Goal: Task Accomplishment & Management: Manage account settings

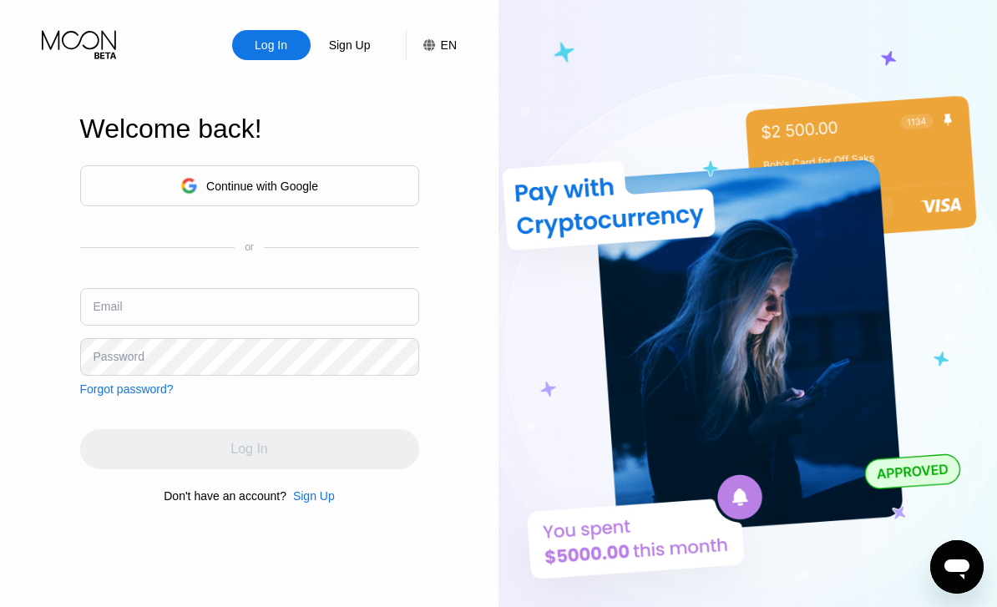
click at [282, 326] on input "text" at bounding box center [249, 307] width 339 height 38
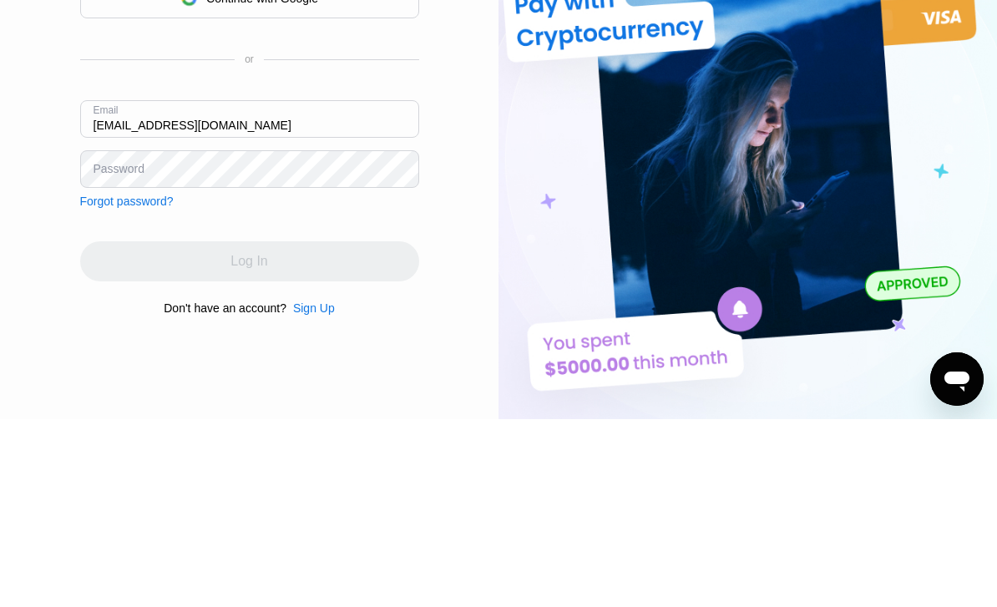
type input "[EMAIL_ADDRESS][DOMAIN_NAME]"
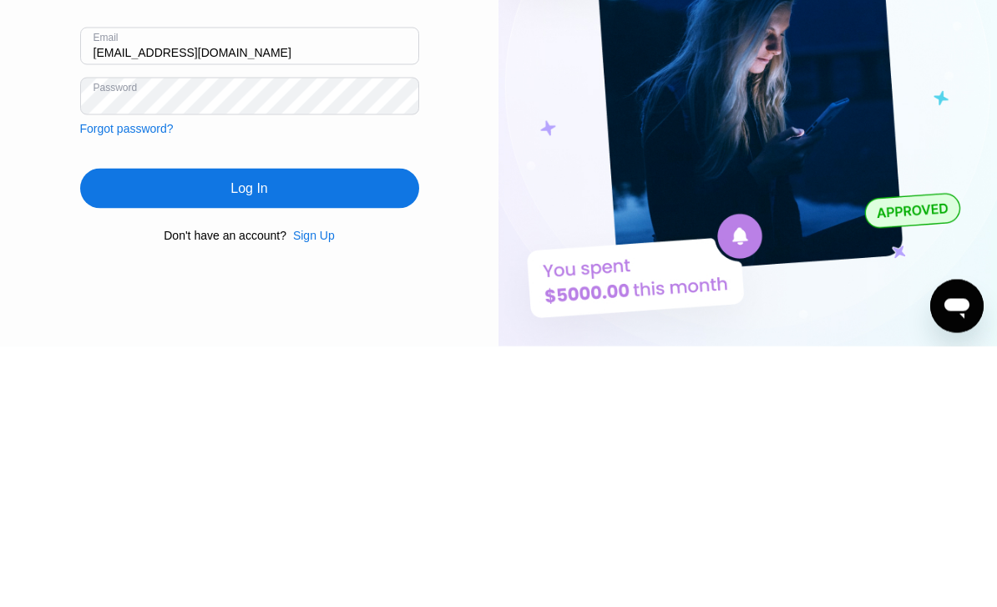
click at [332, 429] on div "Log In" at bounding box center [249, 449] width 339 height 40
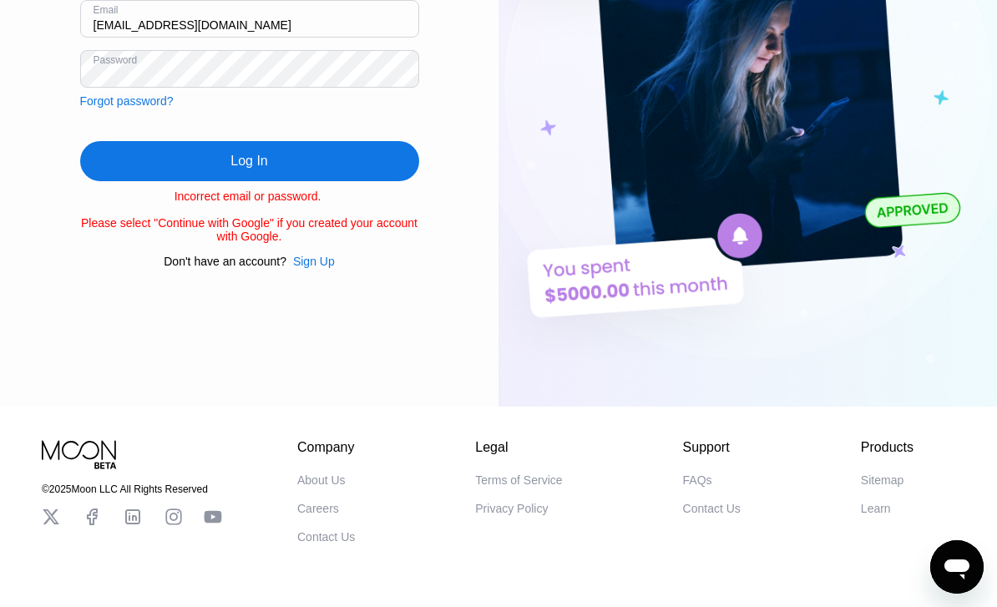
scroll to position [261, 0]
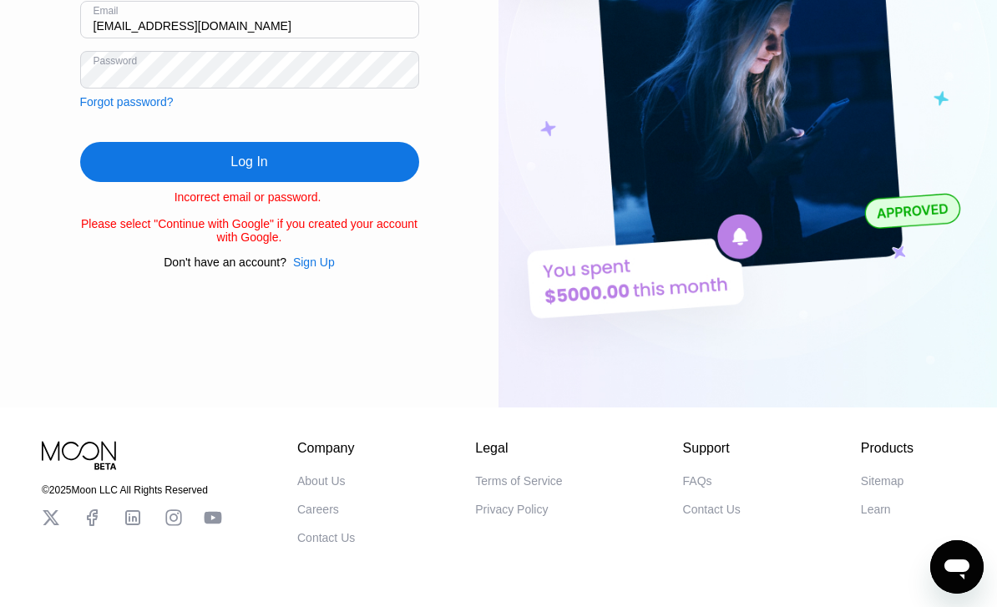
click at [341, 180] on div "Log In" at bounding box center [249, 162] width 339 height 40
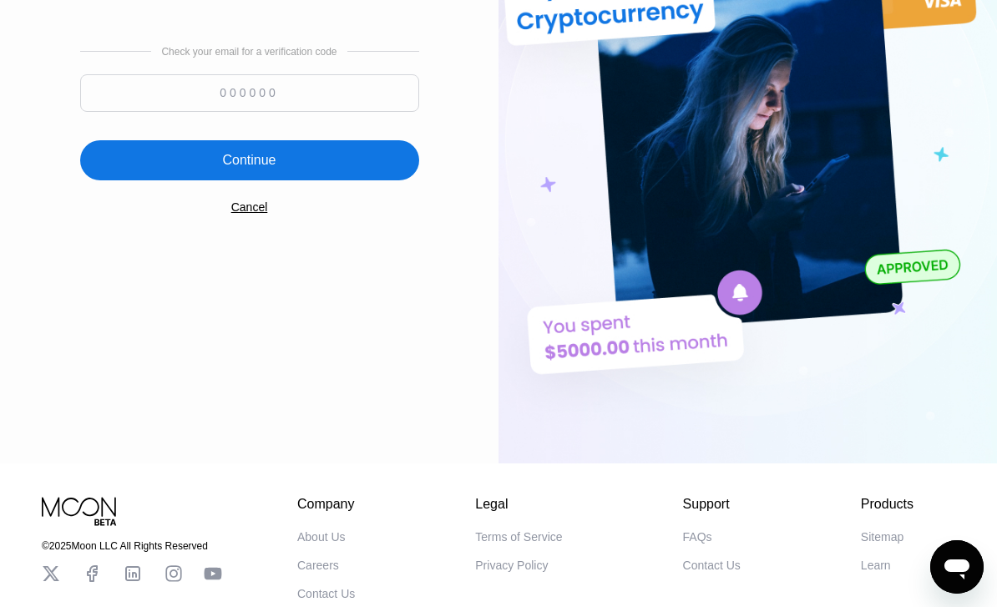
scroll to position [206, 0]
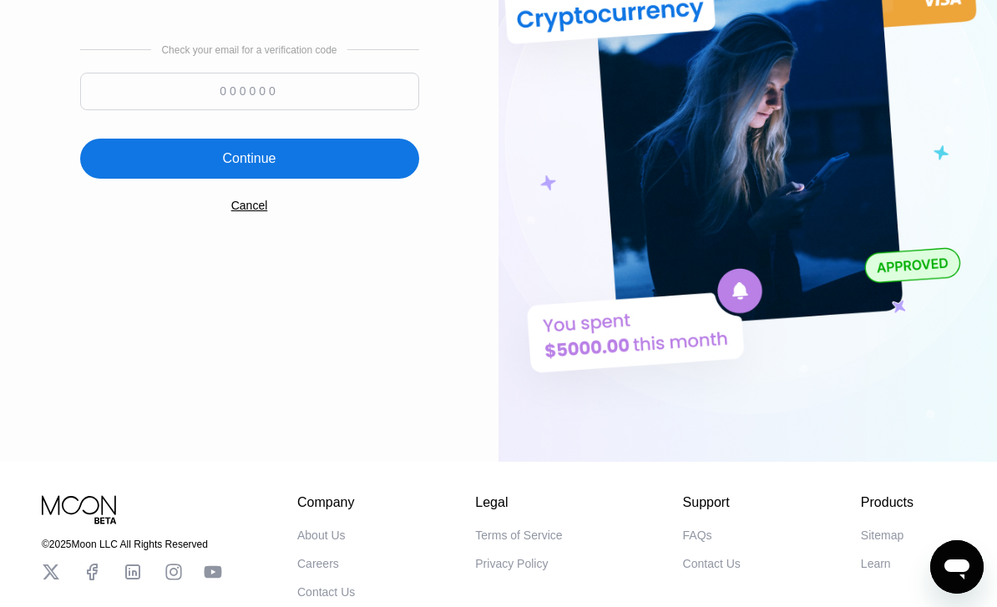
click at [262, 110] on input at bounding box center [249, 92] width 339 height 38
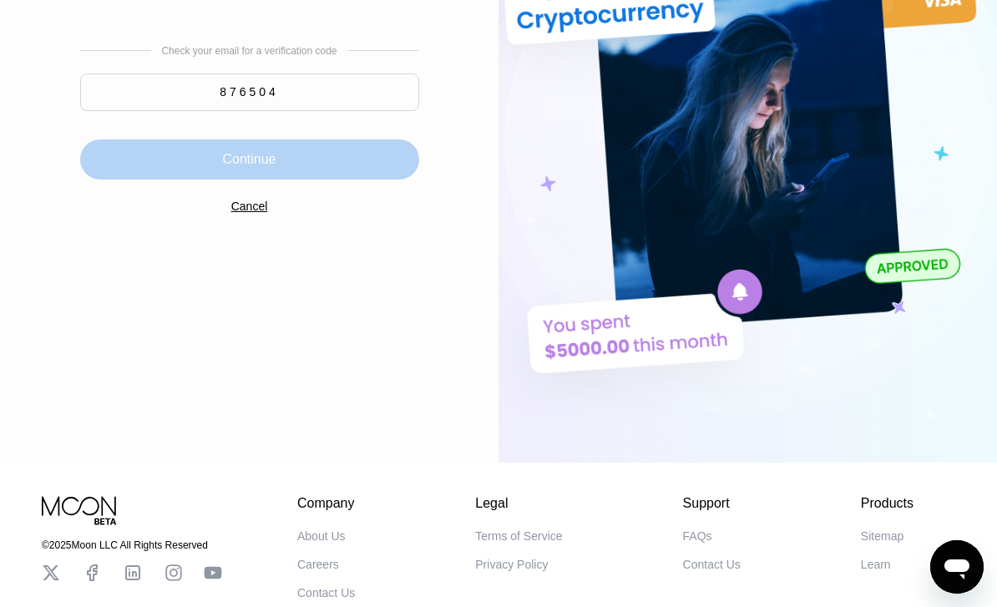
type input "876504"
click at [388, 180] on div "Continue" at bounding box center [249, 159] width 339 height 40
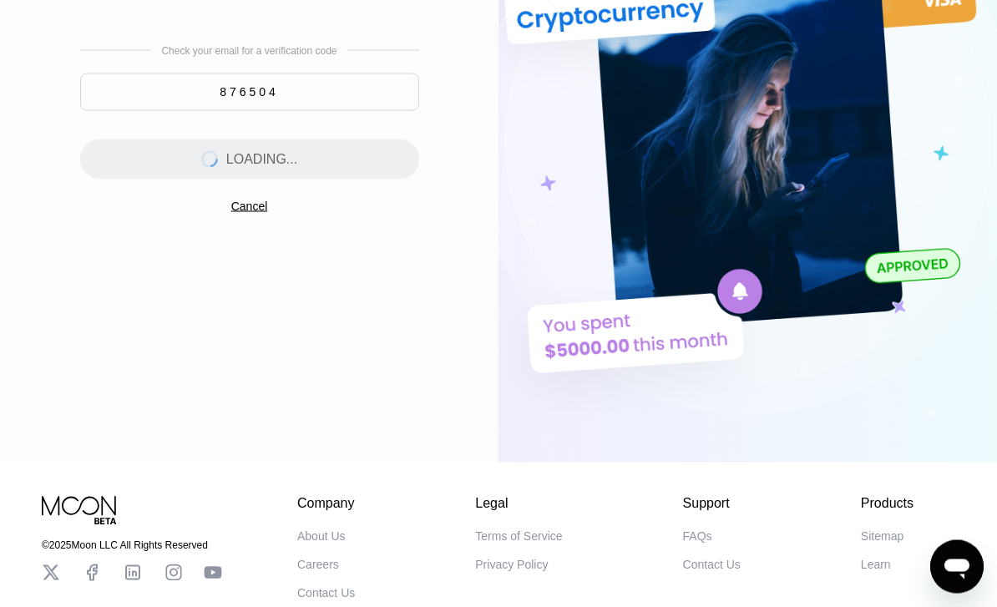
scroll to position [0, 0]
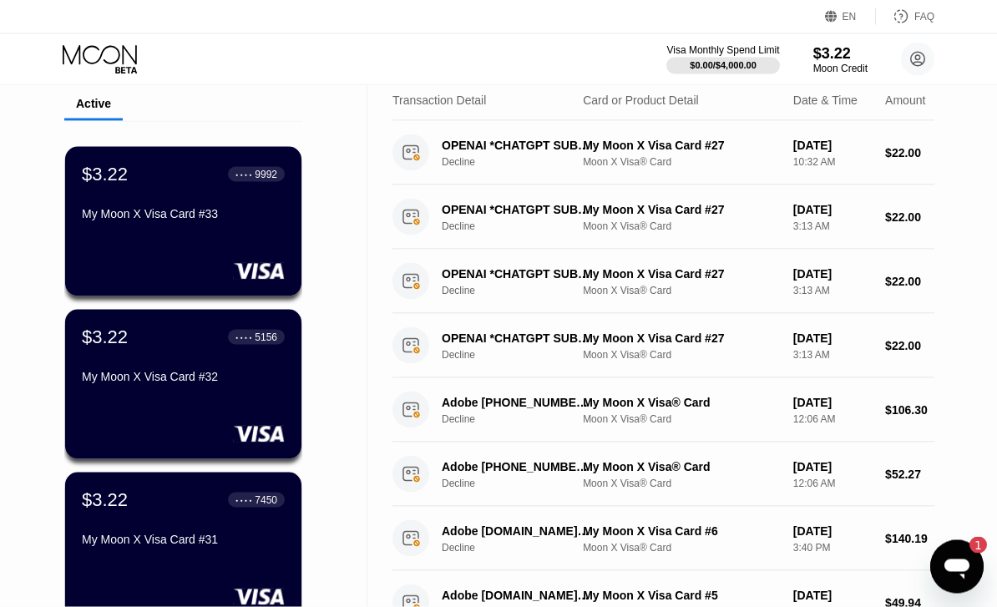
scroll to position [65, 0]
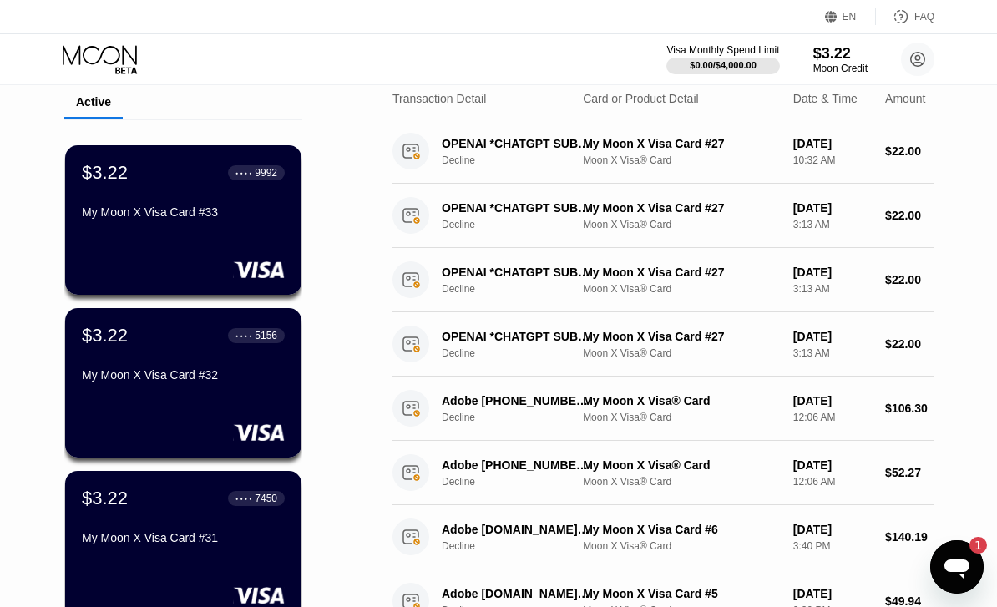
click at [716, 134] on div "OPENAI *CHATGPT SUBSCR [PHONE_NUMBER] US Decline My Moon X Visa Card #27 Moon X…" at bounding box center [663, 151] width 542 height 64
click at [614, 141] on div "My Moon X Visa Card #27" at bounding box center [681, 143] width 197 height 13
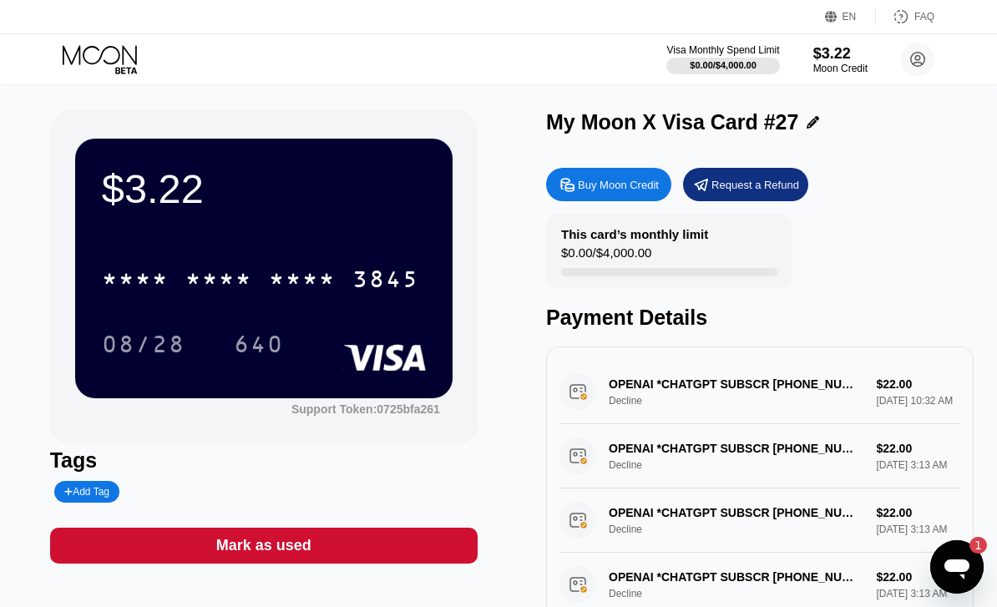
click at [388, 282] on div "3845" at bounding box center [385, 281] width 67 height 27
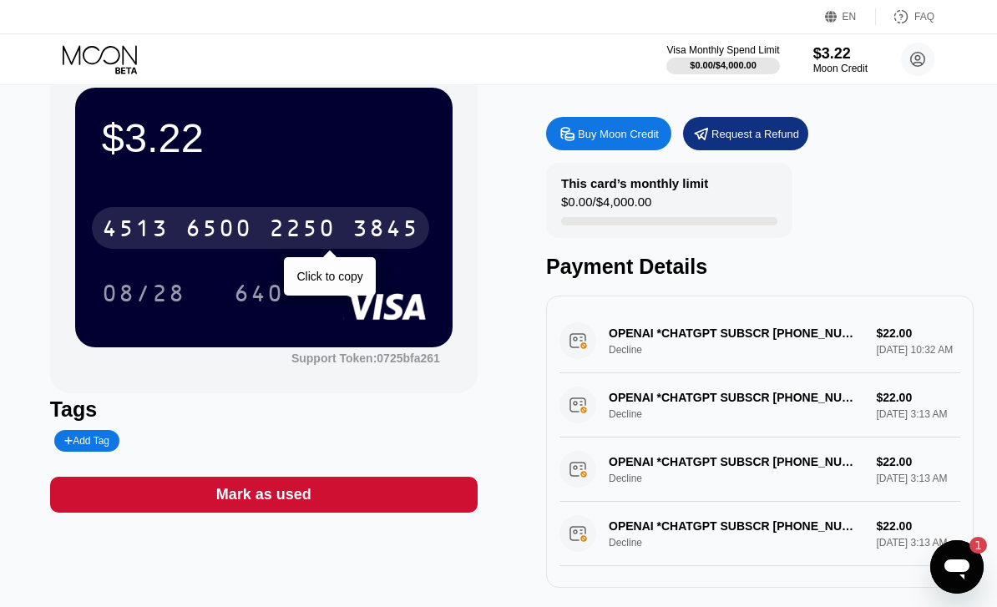
scroll to position [53, 0]
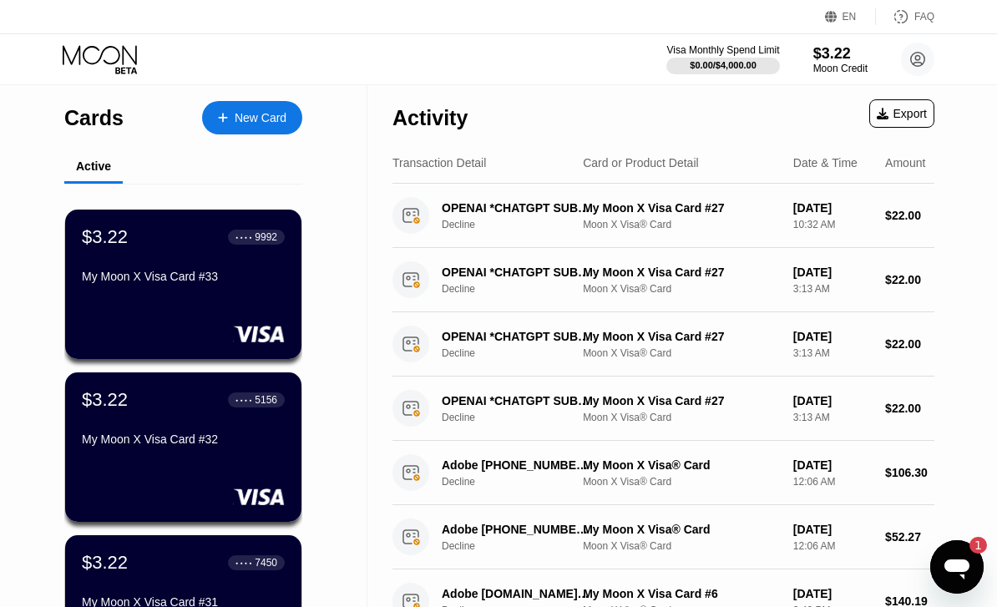
scroll to position [32, 0]
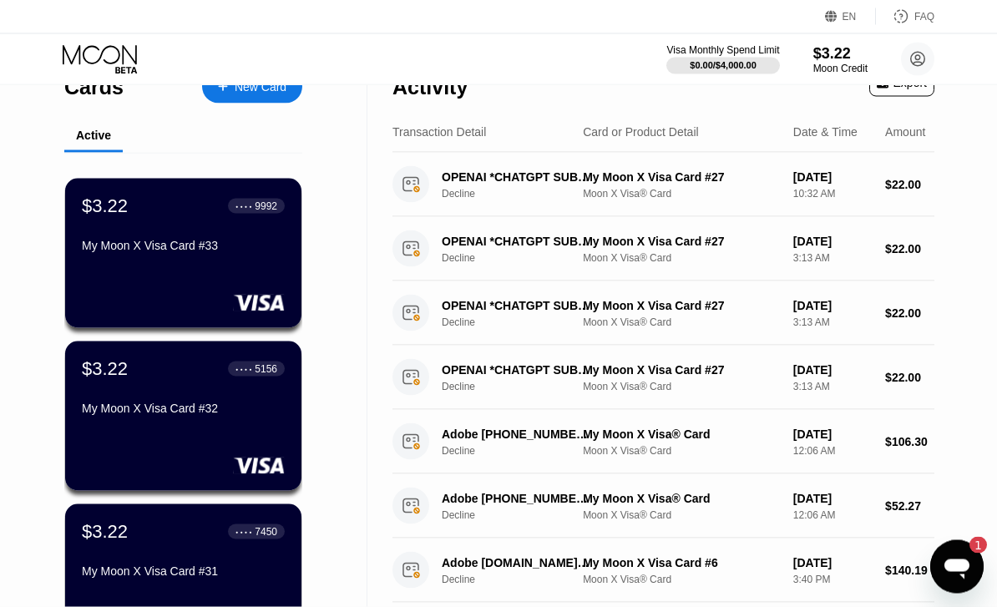
click at [149, 264] on div "$3.22 ● ● ● ● 9992 My Moon X Visa Card #33" at bounding box center [183, 253] width 236 height 149
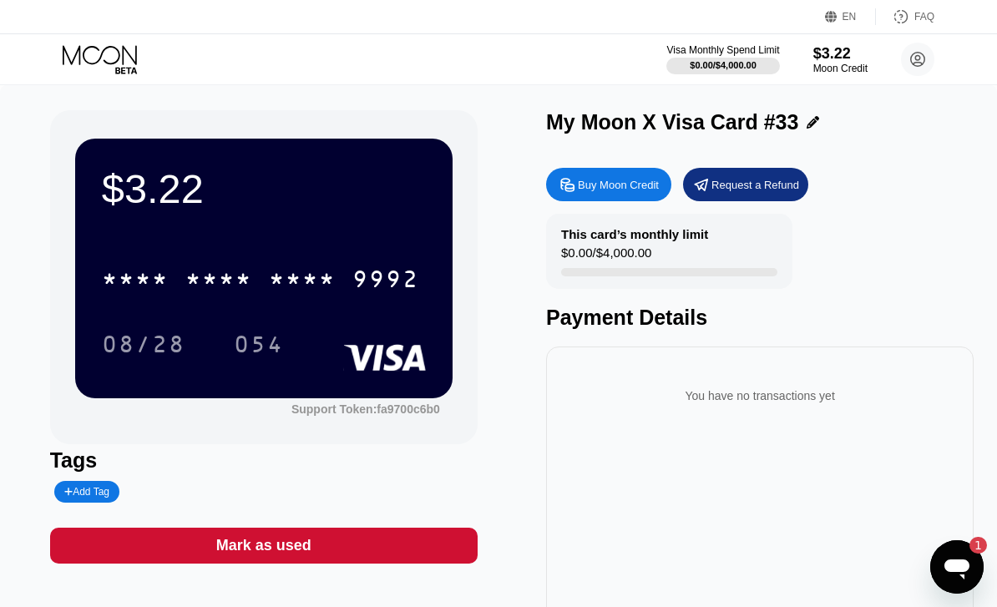
click at [382, 287] on div "9992" at bounding box center [385, 281] width 67 height 27
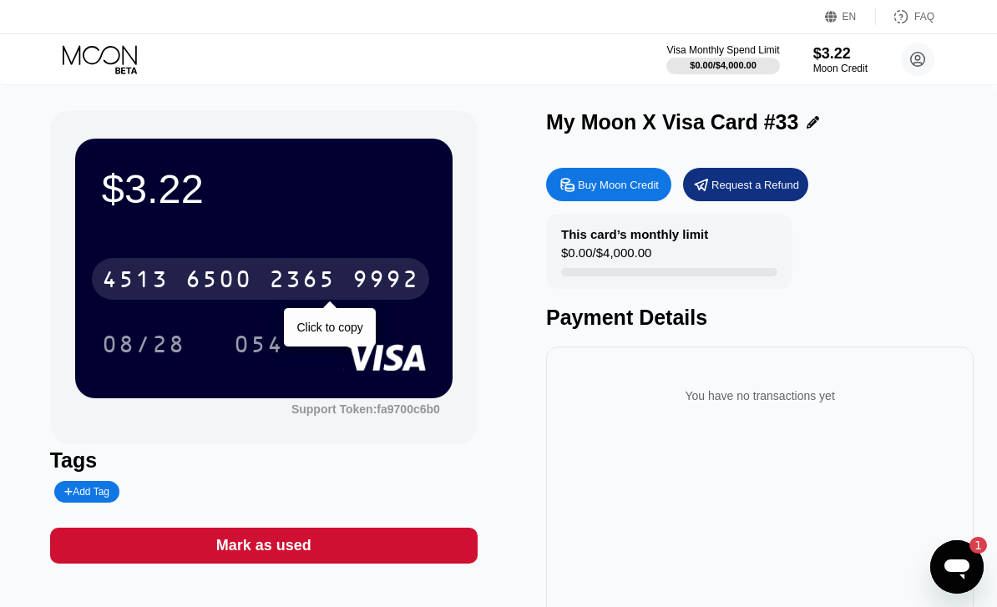
click at [122, 50] on icon at bounding box center [102, 59] width 78 height 29
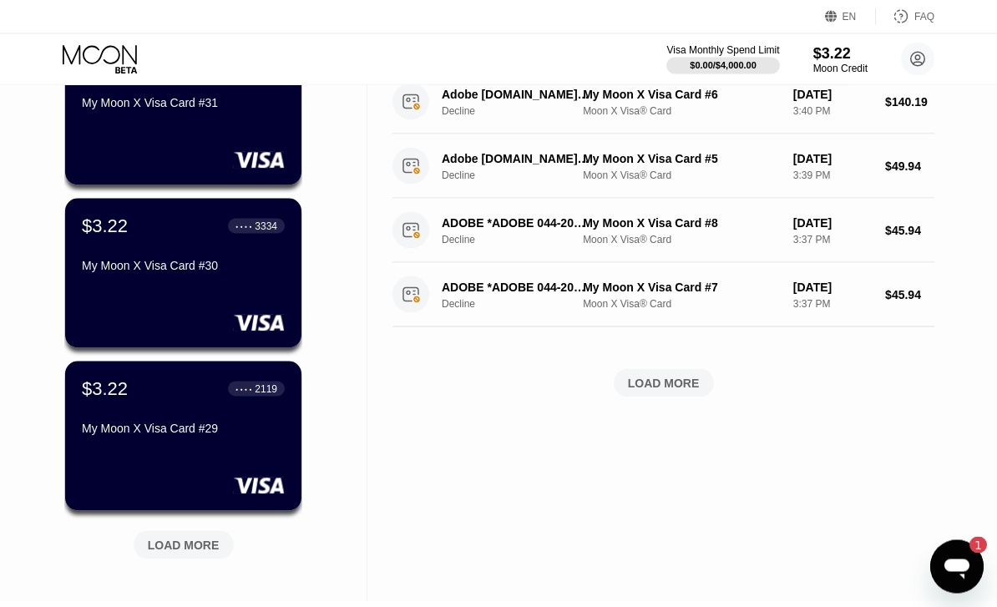
click at [224, 550] on div "LOAD MORE" at bounding box center [184, 545] width 100 height 28
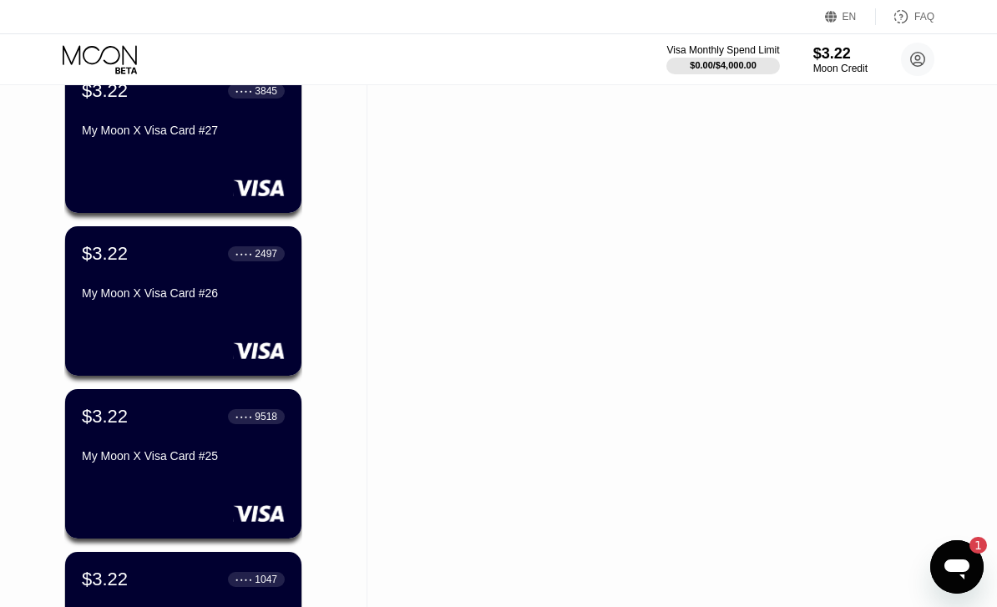
scroll to position [1080, 0]
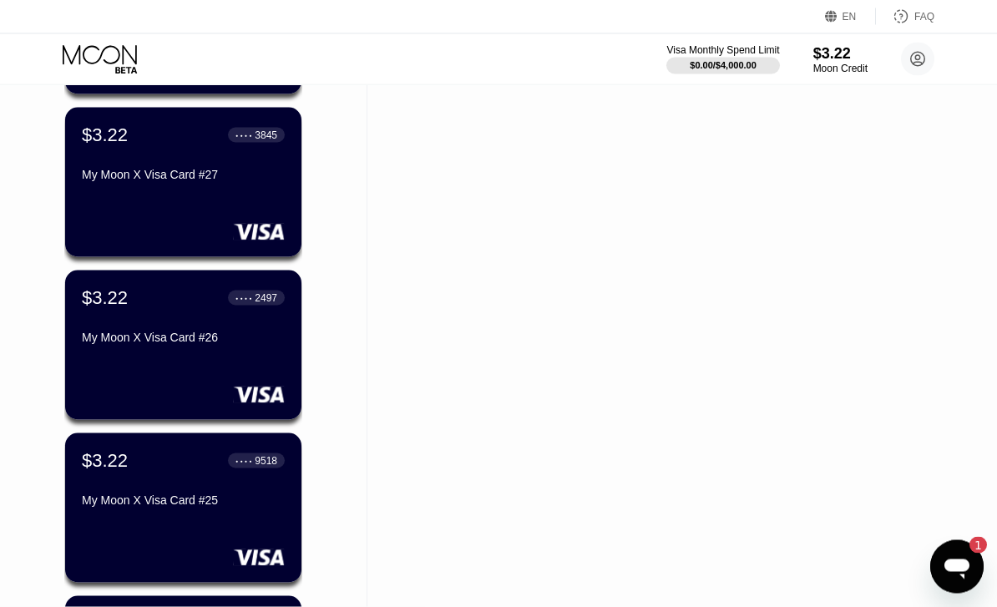
click at [231, 344] on div "My Moon X Visa Card #26" at bounding box center [183, 337] width 203 height 13
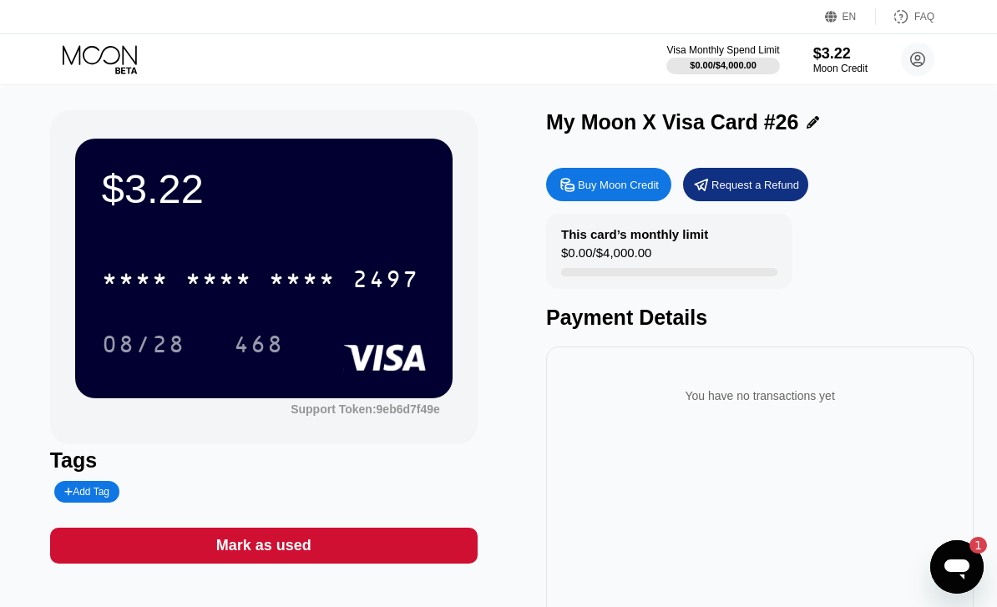
click at [387, 261] on div "* * * * * * * * * * * * 2497" at bounding box center [260, 279] width 337 height 42
